Goal: Find specific page/section: Find specific page/section

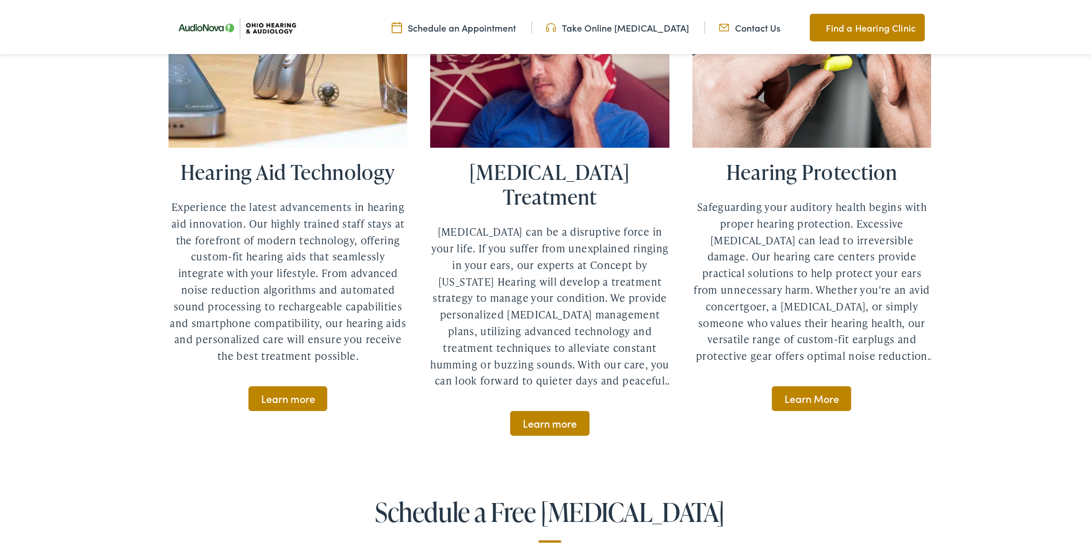
scroll to position [2933, 0]
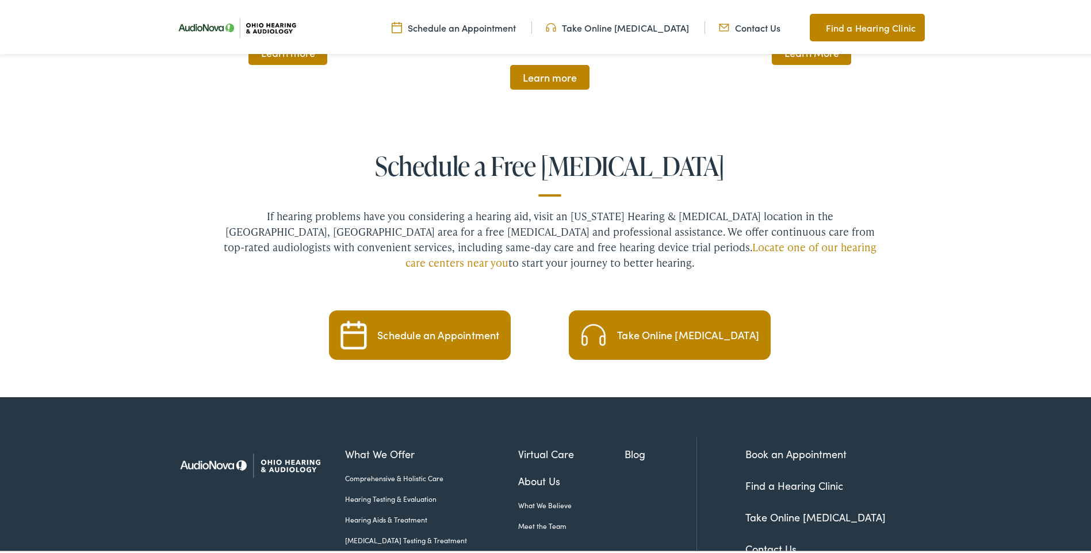
click at [813, 476] on link "Find a Hearing Clinic" at bounding box center [794, 483] width 98 height 14
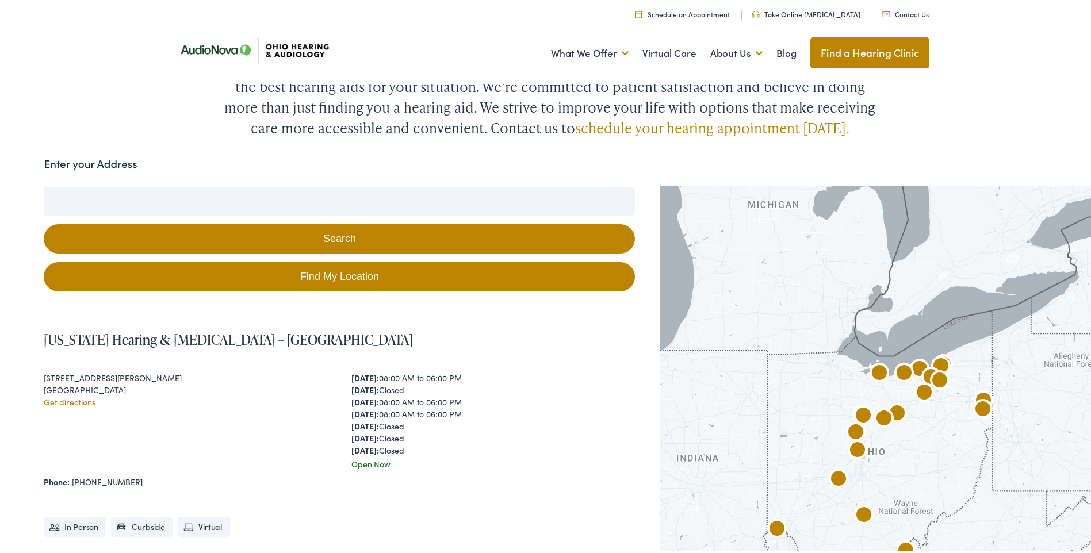
scroll to position [172, 0]
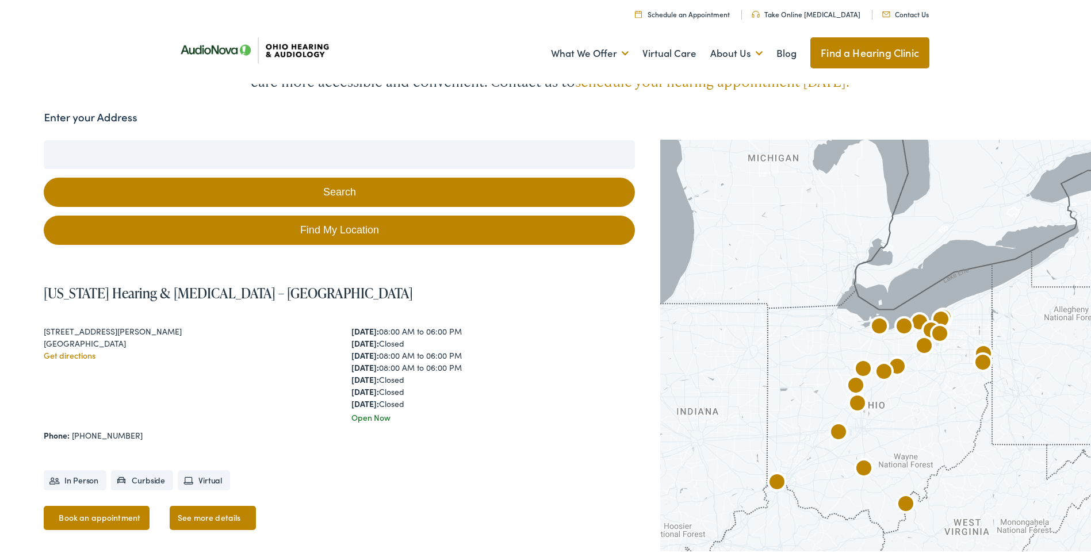
click at [853, 398] on img "AudioNova" at bounding box center [857, 403] width 28 height 28
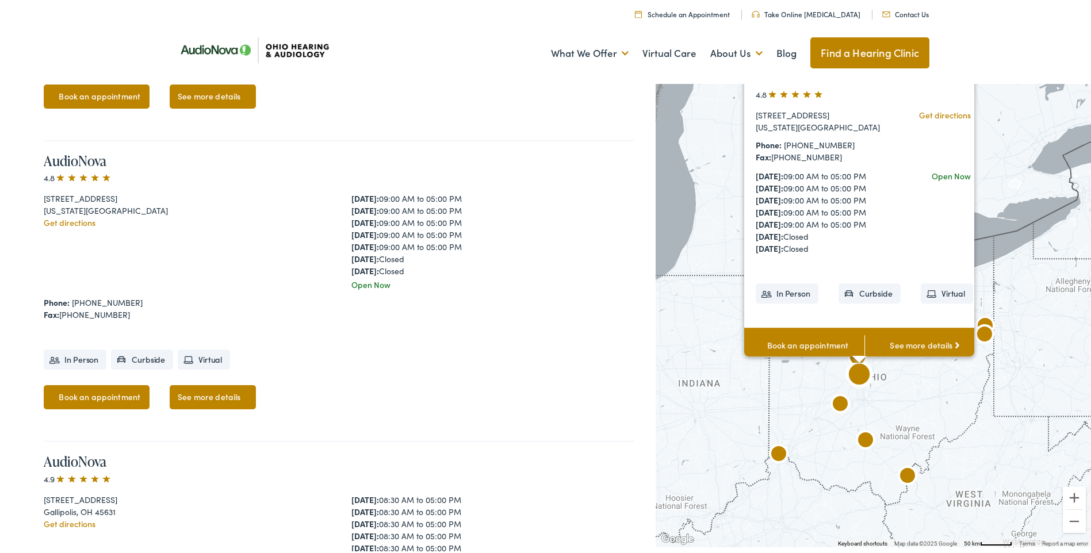
scroll to position [2736, 0]
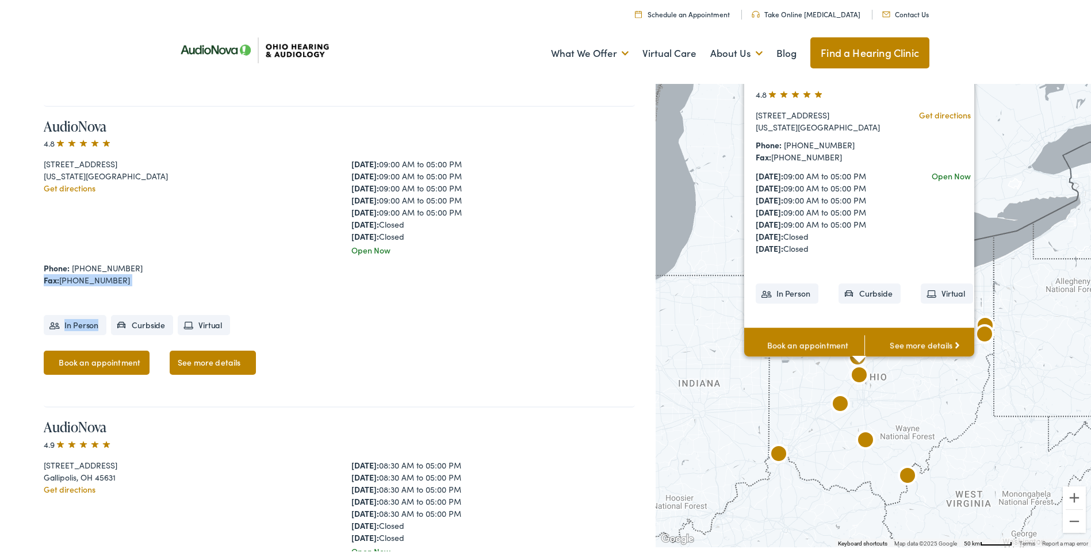
drag, startPoint x: 143, startPoint y: 286, endPoint x: 66, endPoint y: 270, distance: 78.1
drag, startPoint x: 66, startPoint y: 270, endPoint x: 170, endPoint y: 271, distance: 104.1
click at [170, 272] on div "Fax: [PHONE_NUMBER]" at bounding box center [339, 278] width 591 height 12
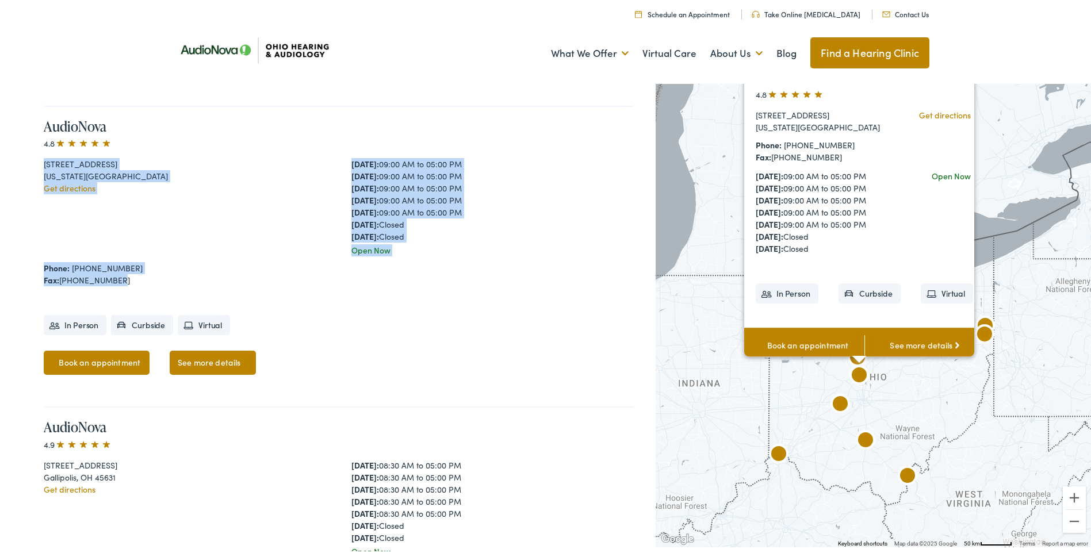
drag, startPoint x: 120, startPoint y: 277, endPoint x: 21, endPoint y: 157, distance: 154.8
copy div "[STREET_ADDRESS][US_STATE] Get directions [DATE]: 09:00 AM to 05:00 PM [DATE]: …"
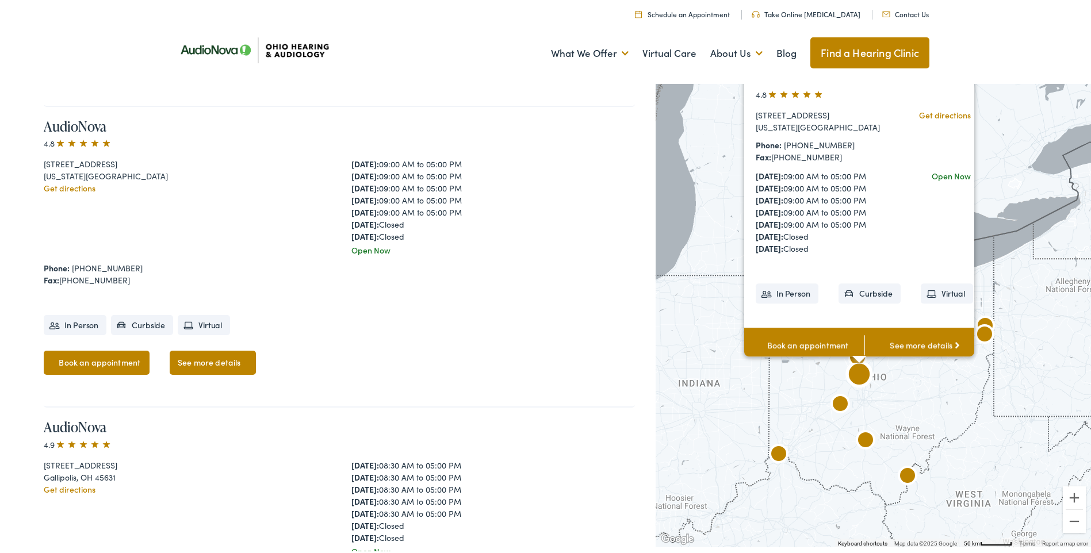
click at [499, 285] on div "AudioNova 4.8 [STREET_ADDRESS][US_STATE] Get directions [DATE]: 09:00 AM to 05:…" at bounding box center [339, 255] width 591 height 301
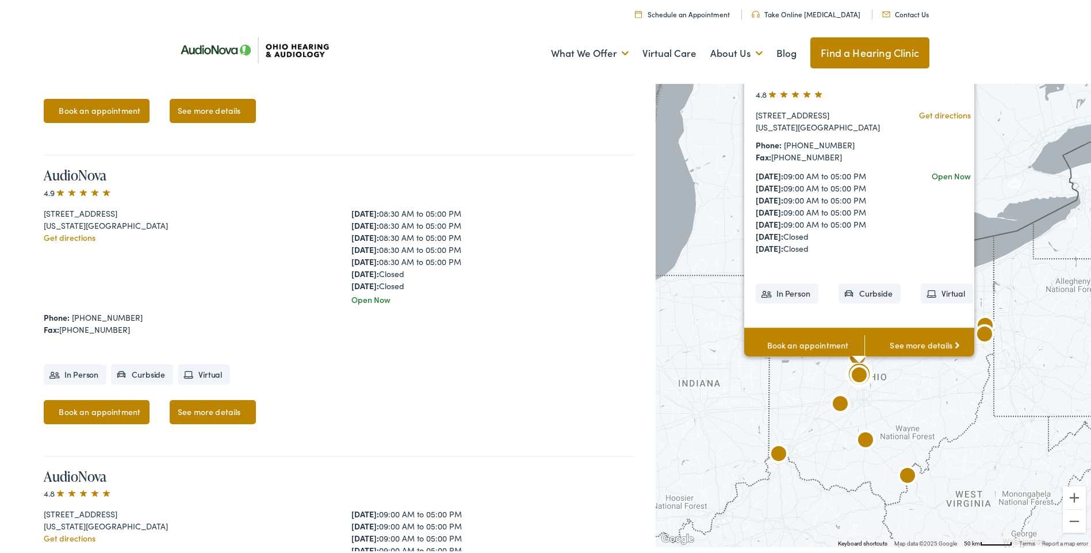
scroll to position [2392, 0]
